Goal: Information Seeking & Learning: Learn about a topic

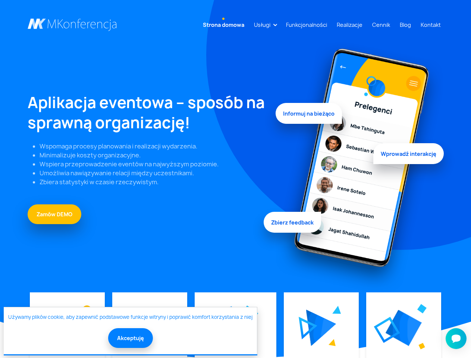
click at [264, 25] on link "Usługi" at bounding box center [262, 25] width 22 height 14
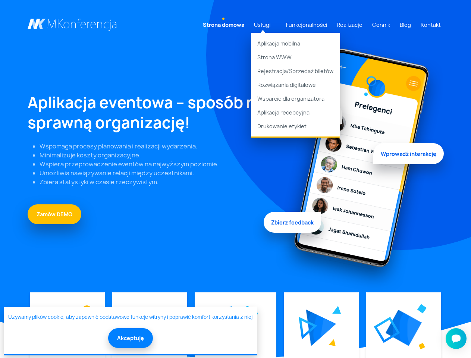
click at [321, 328] on img at bounding box center [321, 328] width 30 height 37
click at [403, 328] on img at bounding box center [404, 328] width 36 height 36
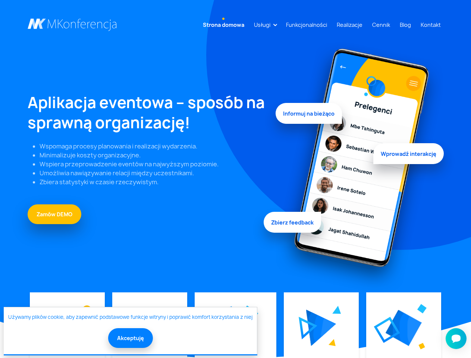
click at [130, 338] on button "Akceptuję" at bounding box center [130, 338] width 45 height 20
